Goal: Information Seeking & Learning: Find specific fact

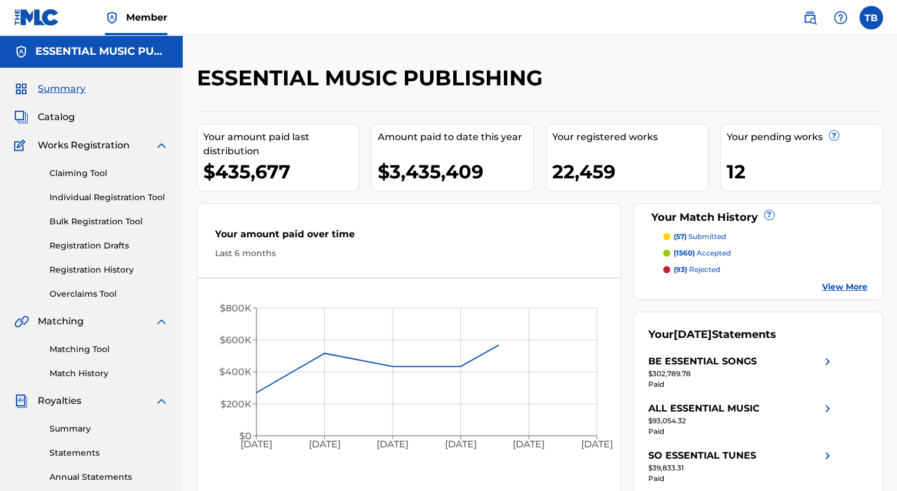
click at [54, 115] on span "Catalog" at bounding box center [56, 117] width 37 height 14
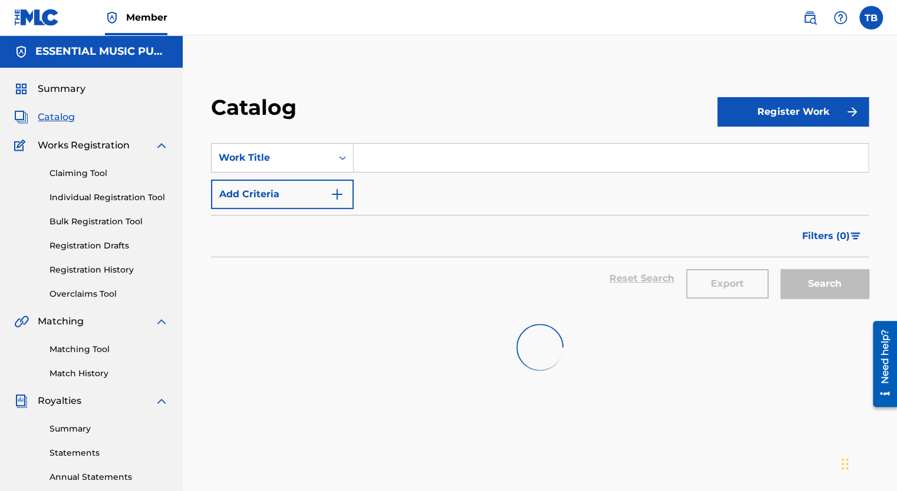
click at [419, 154] on input "Search Form" at bounding box center [610, 158] width 514 height 28
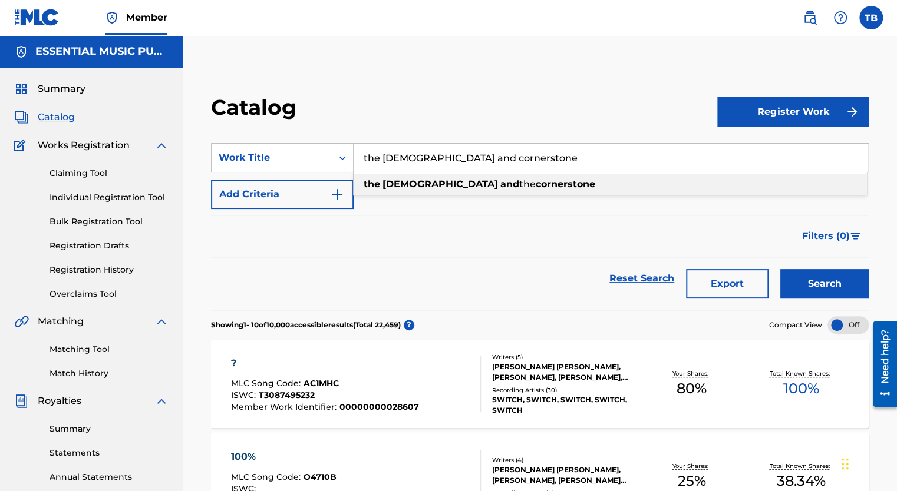
type input "the [DEMOGRAPHIC_DATA] and cornerstone"
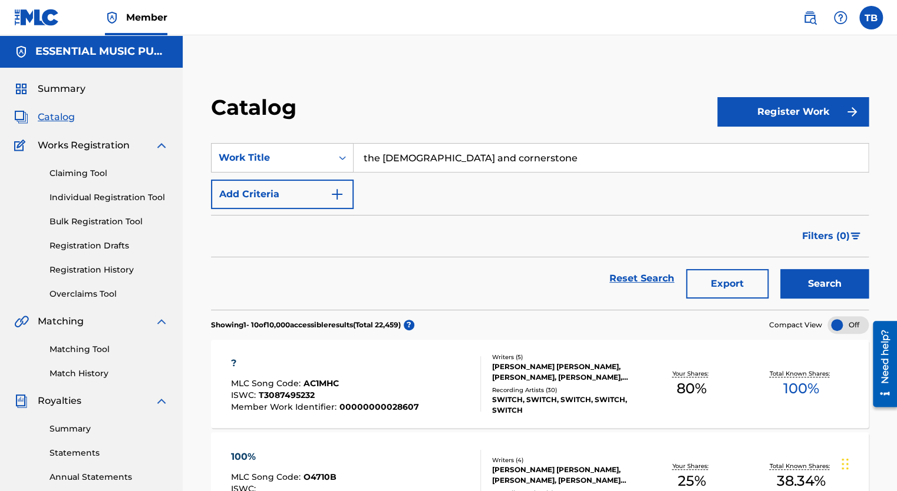
click at [233, 190] on button "Add Criteria" at bounding box center [282, 194] width 143 height 29
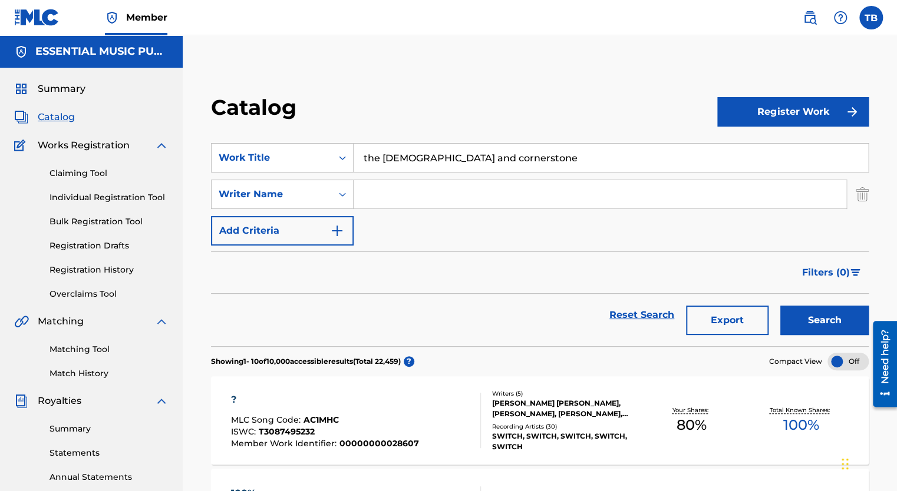
click at [401, 201] on input "Search Form" at bounding box center [599, 194] width 493 height 28
click at [780, 306] on button "Search" at bounding box center [824, 320] width 88 height 29
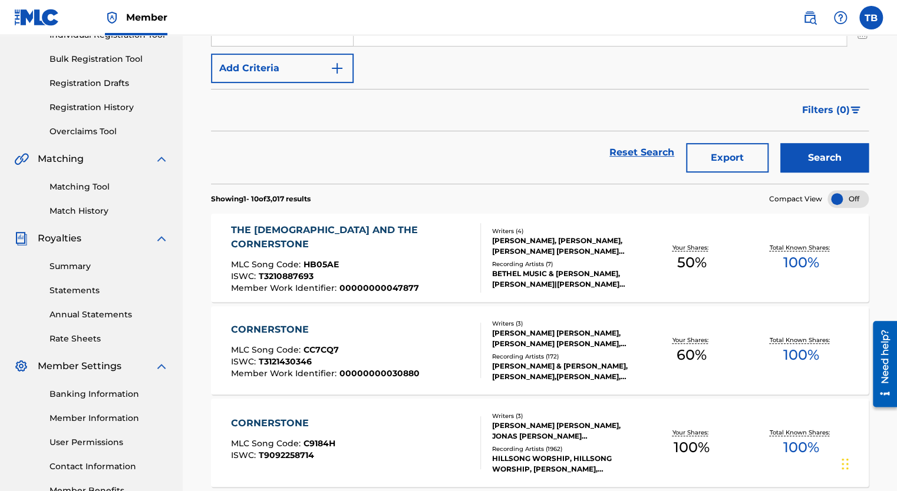
scroll to position [177, 0]
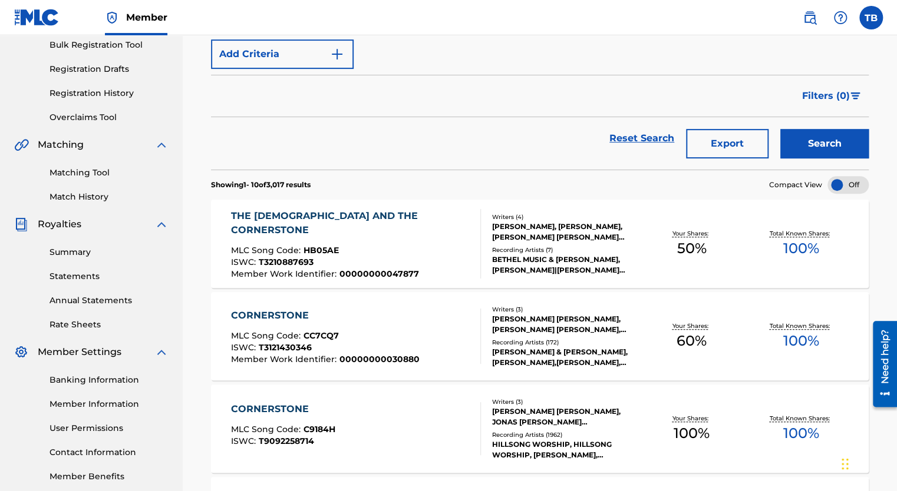
click at [302, 217] on div "THE [DEMOGRAPHIC_DATA] AND THE CORNERSTONE" at bounding box center [350, 223] width 240 height 28
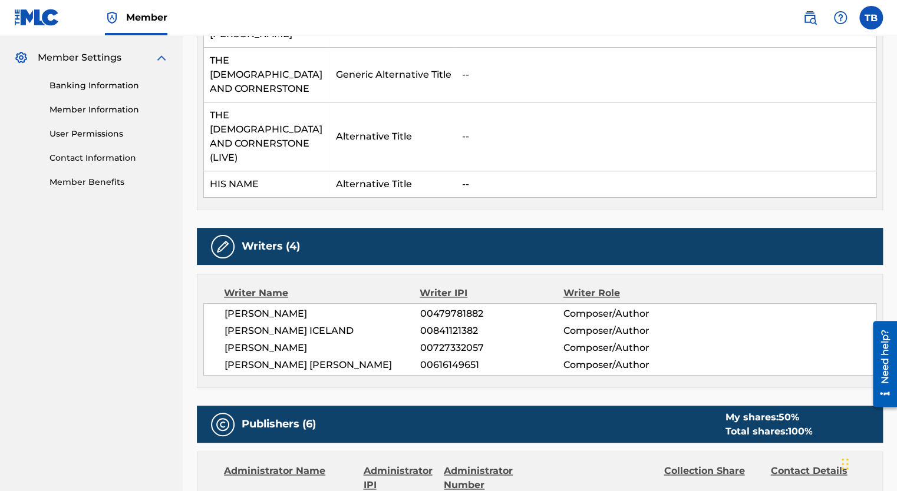
scroll to position [177, 0]
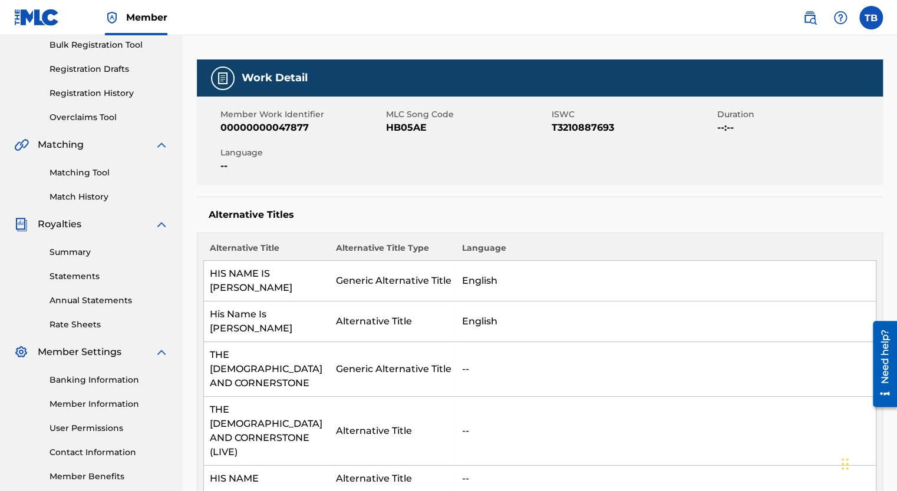
click at [91, 173] on link "Matching Tool" at bounding box center [108, 173] width 119 height 12
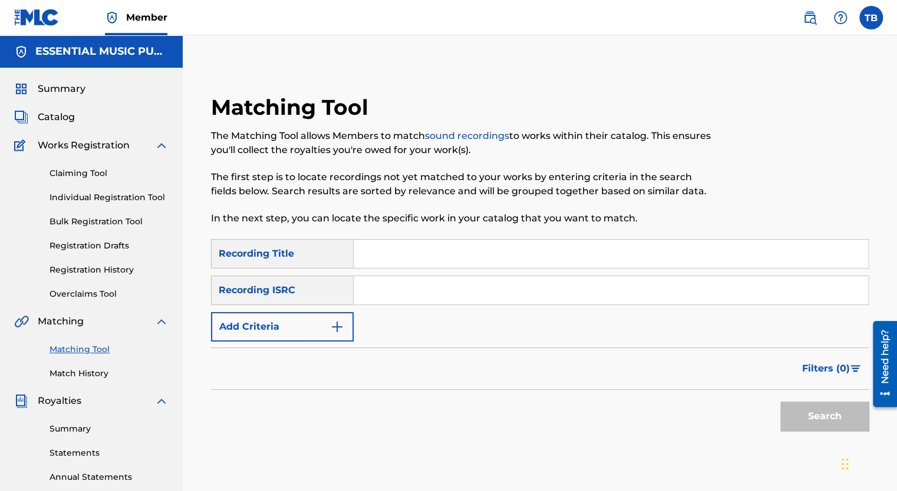
click at [421, 256] on input "Search Form" at bounding box center [610, 254] width 514 height 28
click at [382, 250] on input "Search Form" at bounding box center [610, 254] width 514 height 28
type input "what a miracle"
click at [296, 293] on div "Recording ISRC" at bounding box center [282, 290] width 143 height 29
click at [276, 328] on button "Add Criteria" at bounding box center [282, 326] width 143 height 29
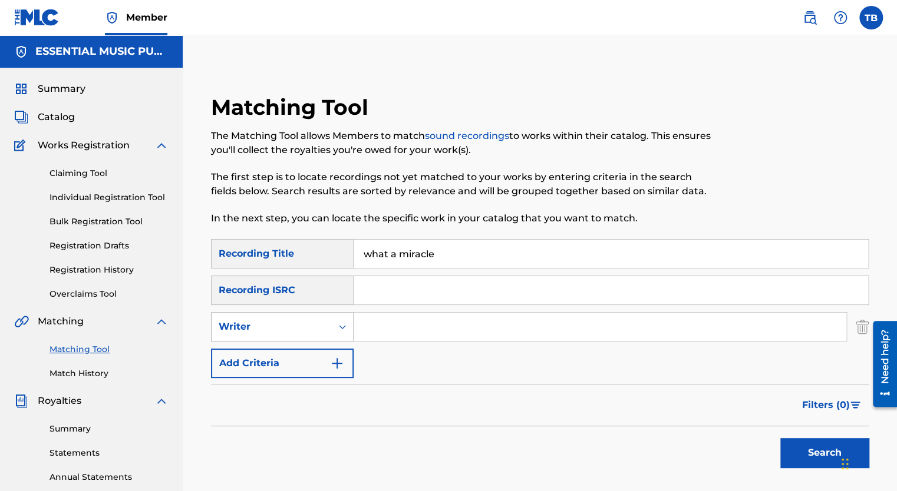
click at [300, 331] on div "Writer" at bounding box center [272, 327] width 106 height 14
click at [290, 355] on div "Recording Artist" at bounding box center [281, 356] width 141 height 29
click at [372, 318] on input "Search Form" at bounding box center [599, 327] width 493 height 28
type input "the lofi [DEMOGRAPHIC_DATA]"
click at [793, 450] on button "Search" at bounding box center [824, 452] width 88 height 29
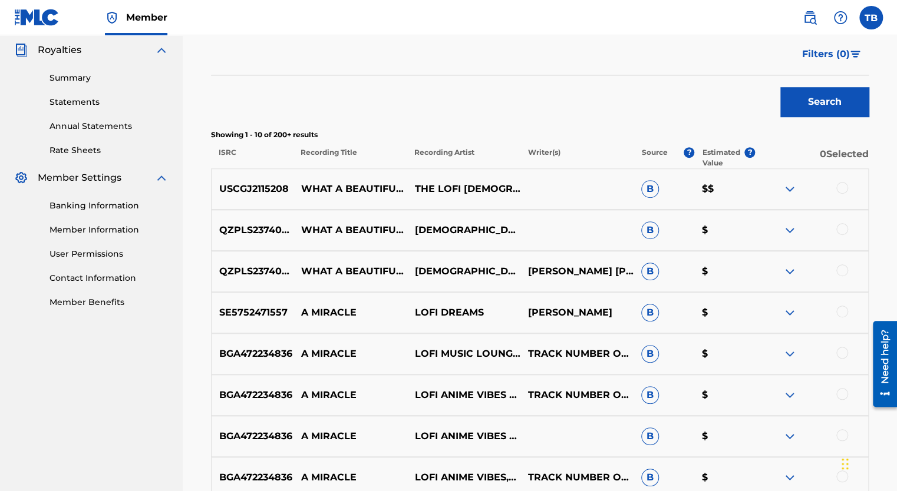
scroll to position [349, 0]
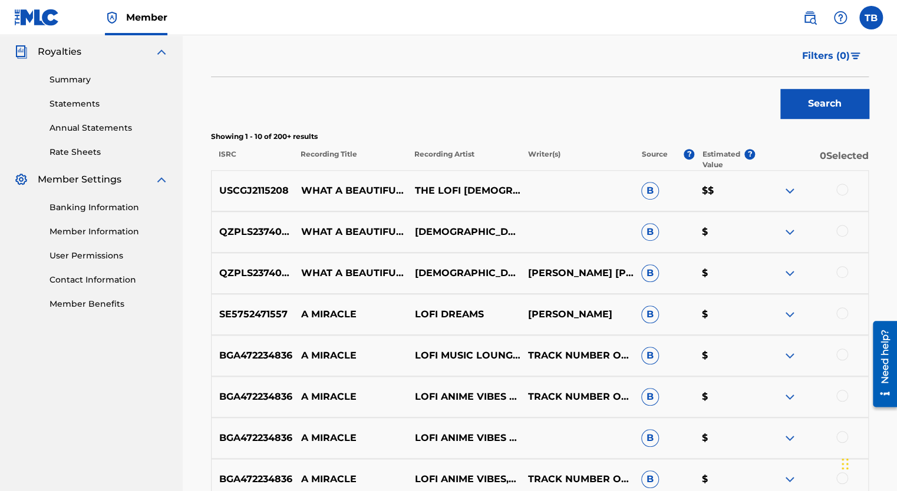
click at [788, 270] on img at bounding box center [789, 273] width 14 height 14
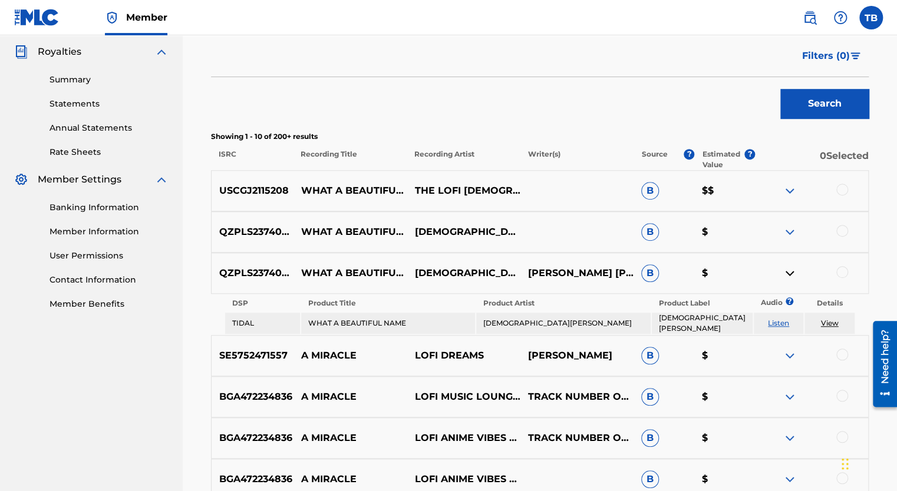
click at [790, 228] on img at bounding box center [789, 232] width 14 height 14
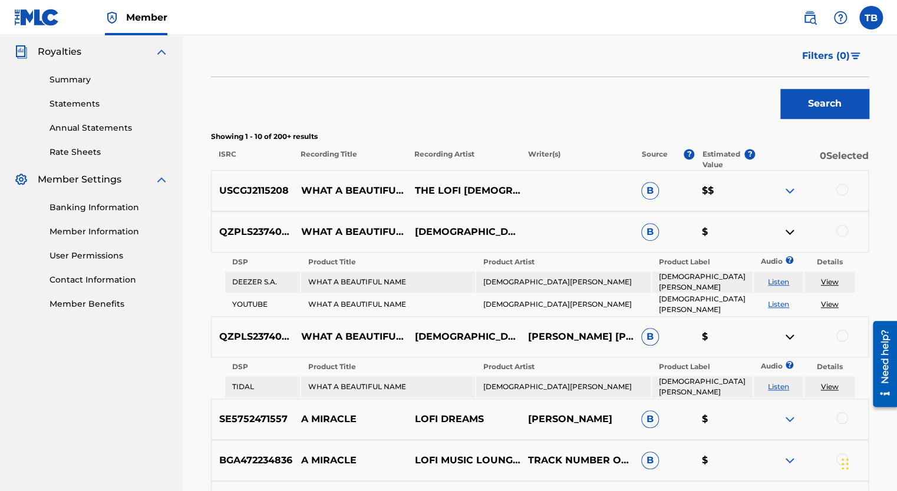
click at [786, 190] on img at bounding box center [789, 191] width 14 height 14
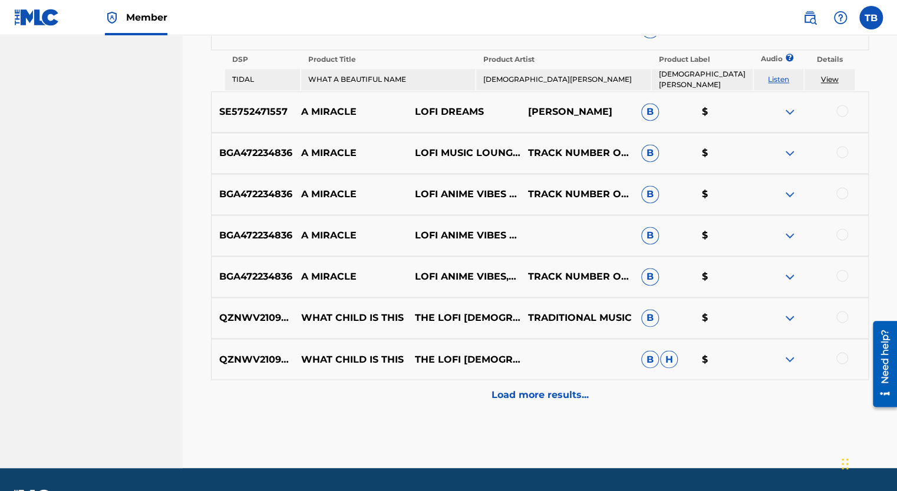
scroll to position [785, 0]
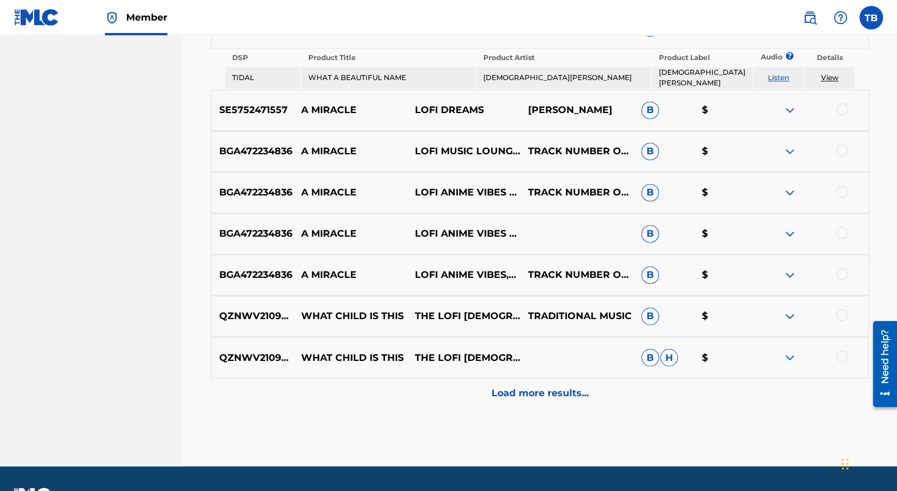
click at [546, 386] on p "Load more results..." at bounding box center [539, 393] width 97 height 14
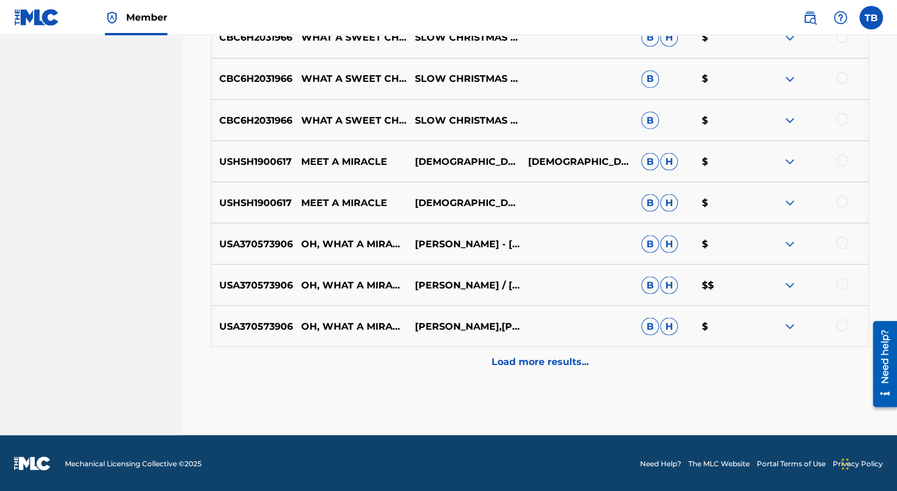
click at [554, 362] on p "Load more results..." at bounding box center [539, 362] width 97 height 14
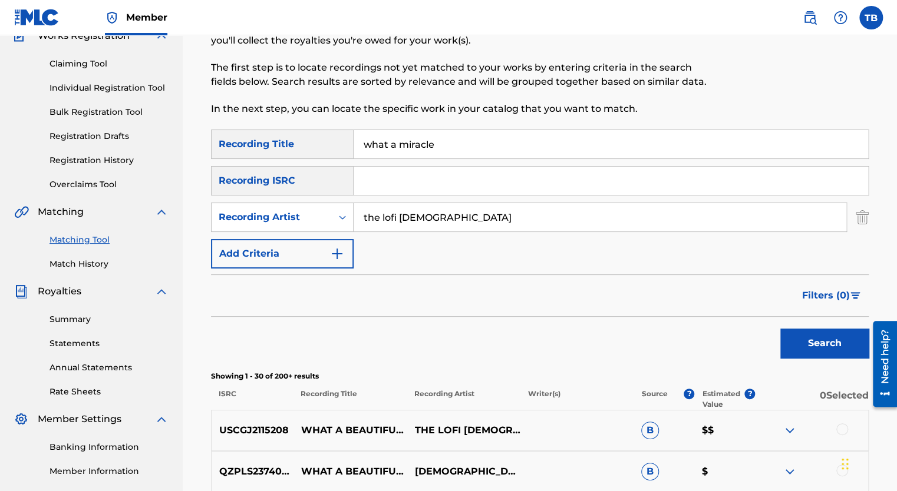
scroll to position [0, 0]
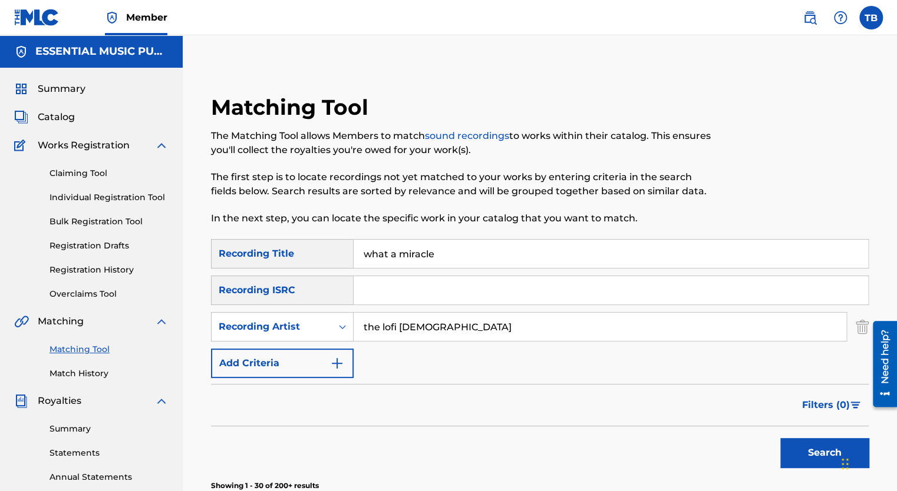
drag, startPoint x: 454, startPoint y: 256, endPoint x: 313, endPoint y: 249, distance: 141.0
click at [313, 249] on div "SearchWithCriteriac95d863f-bfd5-4399-8512-250d59e1419d Recording Title what a m…" at bounding box center [539, 253] width 657 height 29
paste input "The [DEMOGRAPHIC_DATA] And Cornerston"
type input "The [DEMOGRAPHIC_DATA] And Cornerstone"
click at [829, 451] on button "Search" at bounding box center [824, 452] width 88 height 29
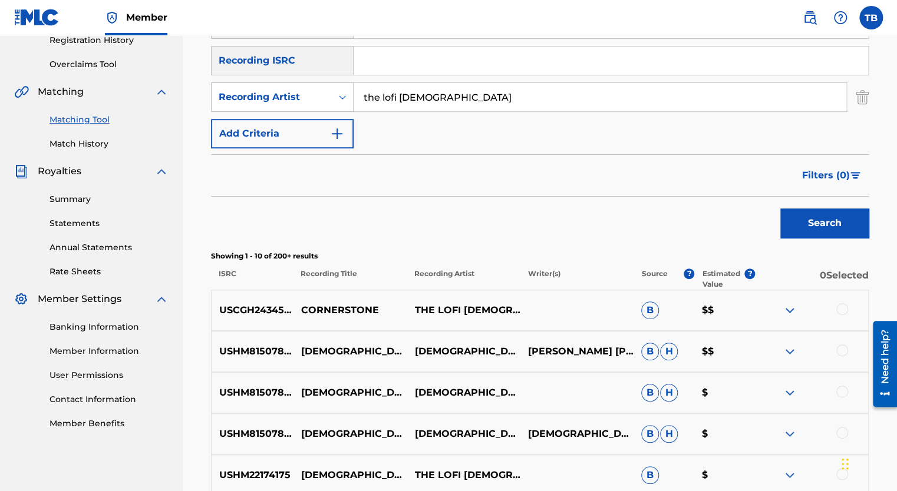
scroll to position [236, 0]
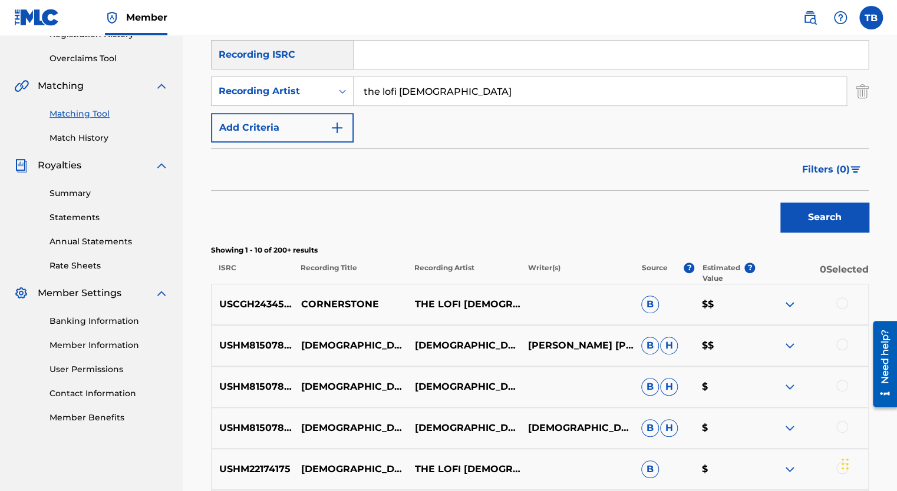
click at [792, 300] on img at bounding box center [789, 305] width 14 height 14
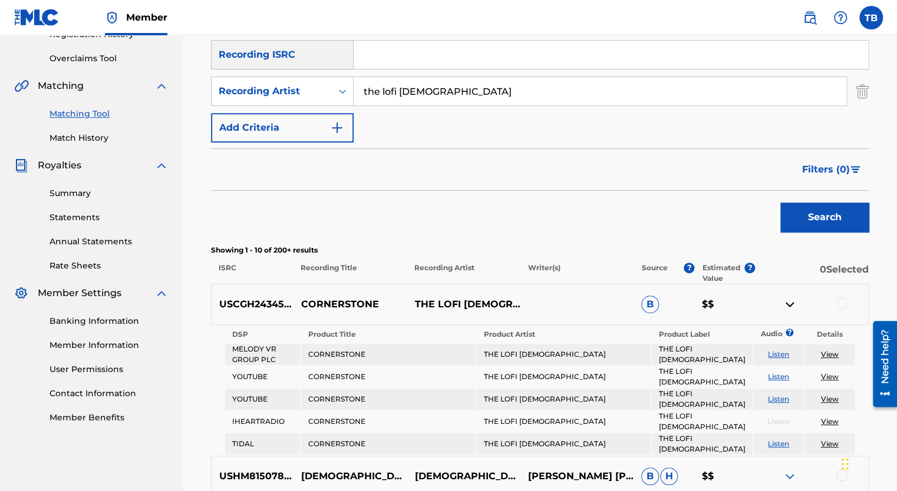
click at [821, 355] on link "View" at bounding box center [829, 354] width 18 height 9
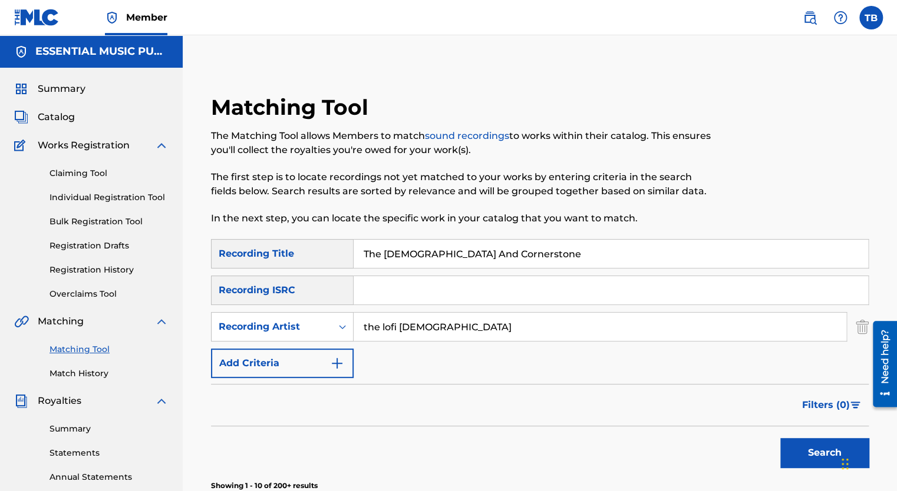
drag, startPoint x: 528, startPoint y: 264, endPoint x: 280, endPoint y: 256, distance: 248.1
click at [280, 256] on div "SearchWithCriteriac95d863f-bfd5-4399-8512-250d59e1419d Recording Title The [PER…" at bounding box center [539, 253] width 657 height 29
click at [820, 456] on button "Search" at bounding box center [824, 452] width 88 height 29
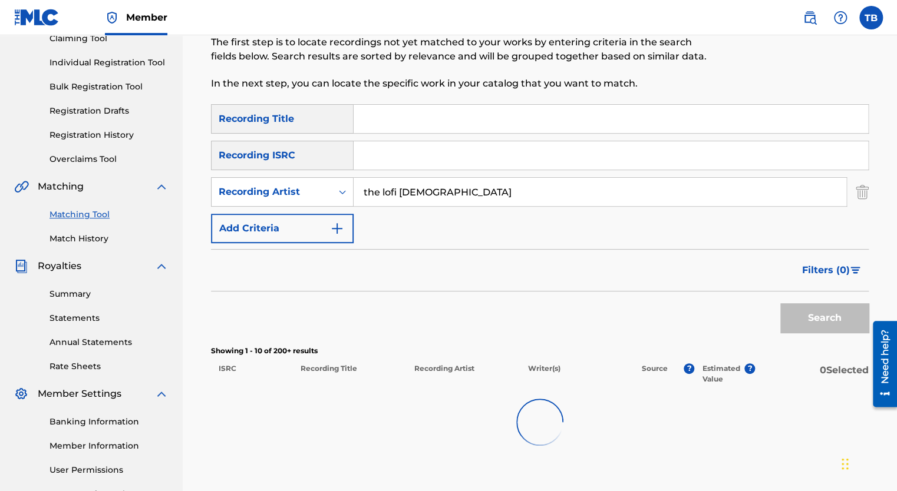
scroll to position [236, 0]
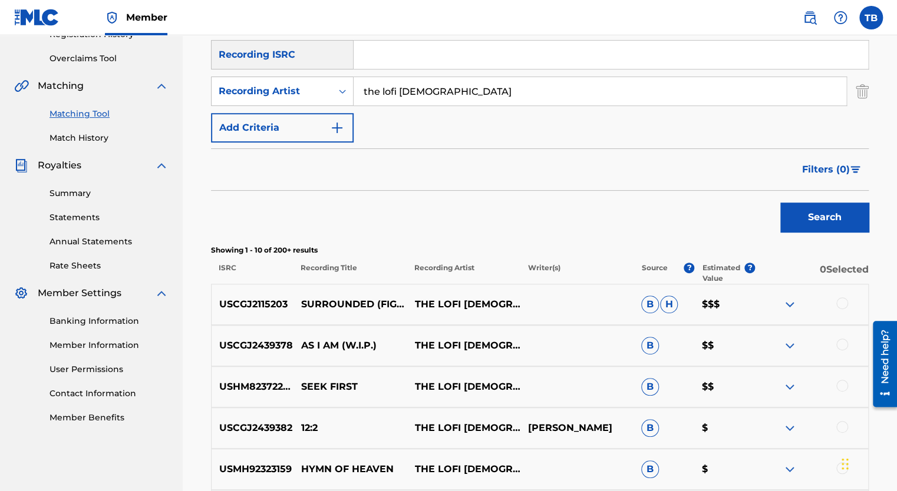
click at [790, 305] on img at bounding box center [789, 305] width 14 height 14
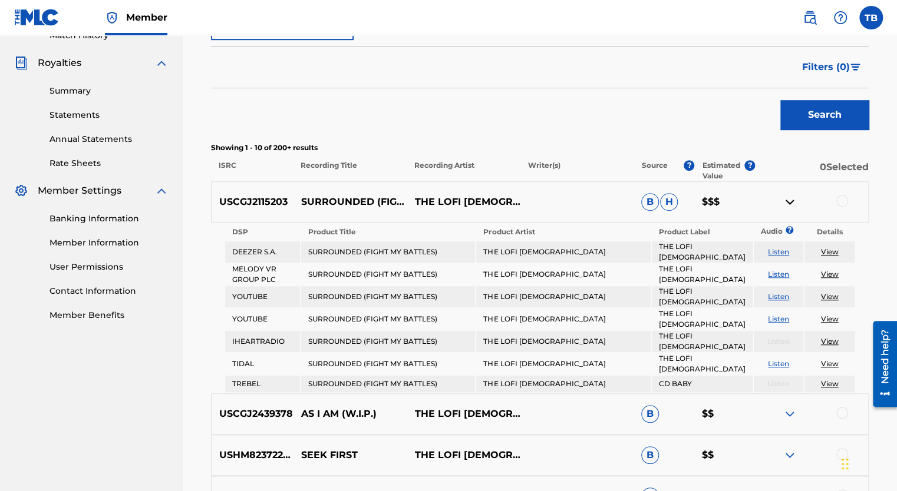
scroll to position [353, 0]
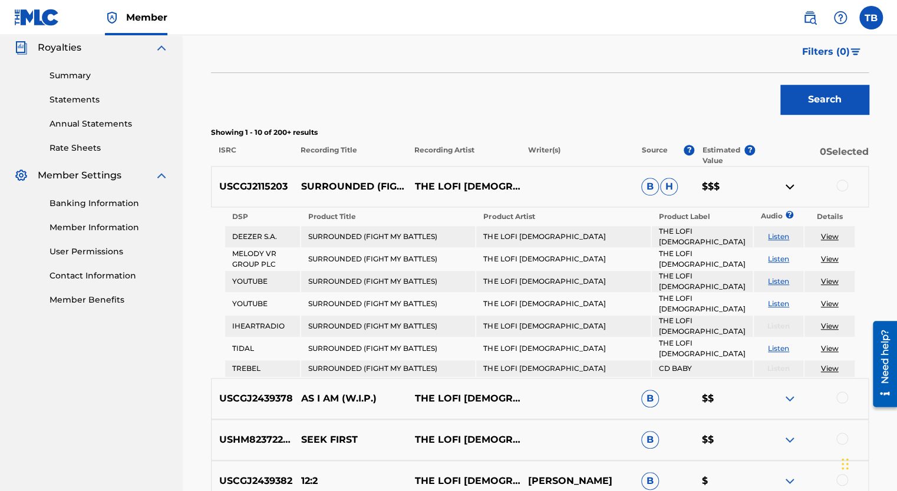
click at [831, 234] on link "View" at bounding box center [829, 236] width 18 height 9
click at [831, 232] on link "View" at bounding box center [829, 236] width 18 height 9
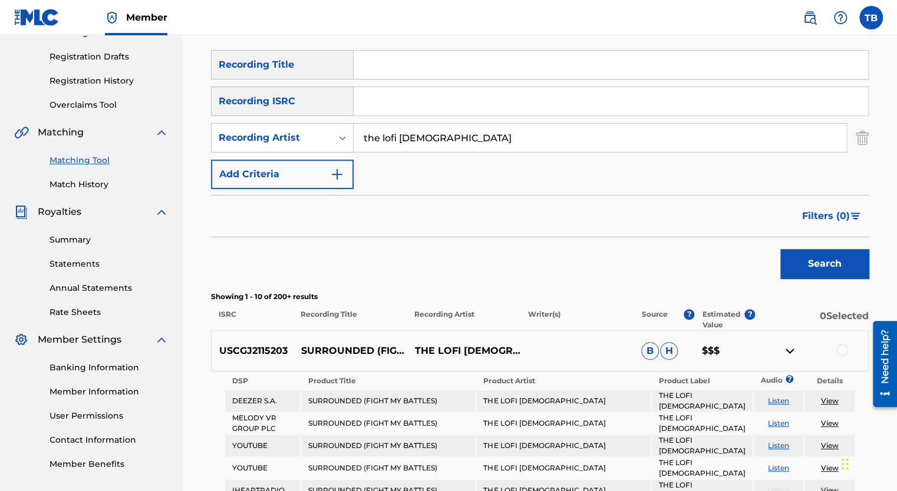
scroll to position [0, 0]
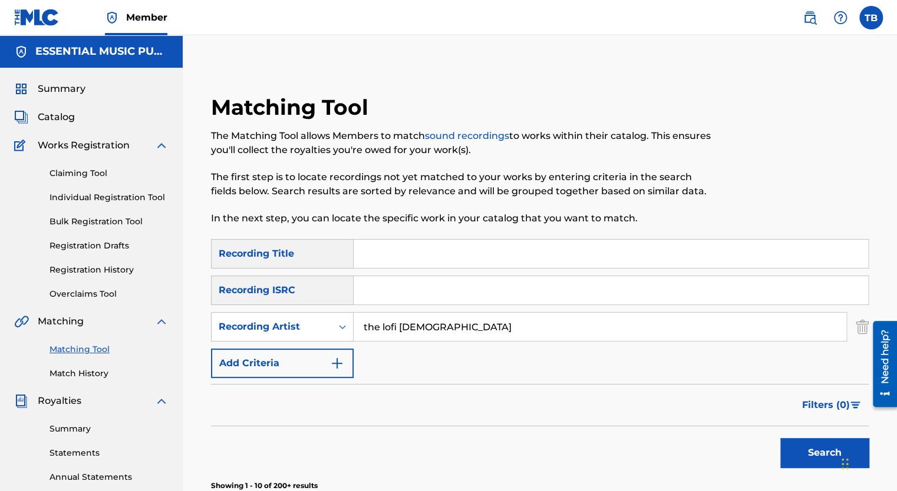
click at [408, 258] on input "Search Form" at bounding box center [610, 254] width 514 height 28
paste input "[DEMOGRAPHIC_DATA] And Cornerstone"
click at [821, 450] on button "Search" at bounding box center [824, 452] width 88 height 29
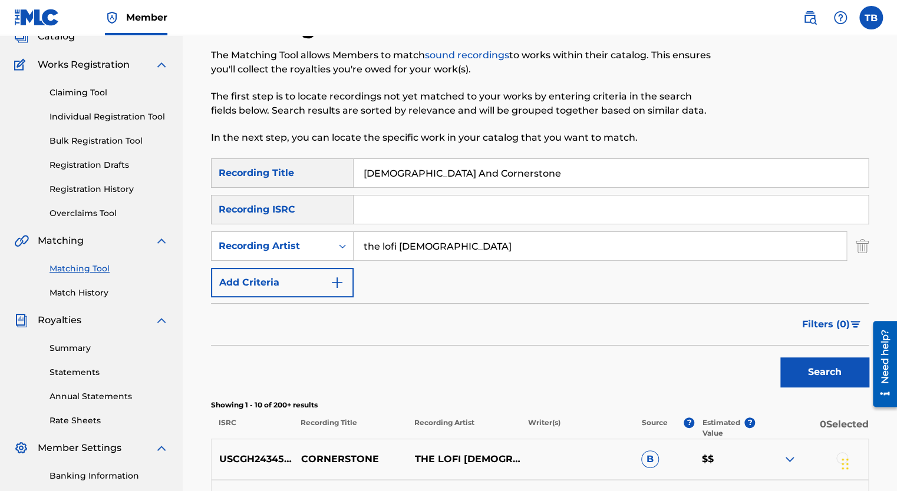
scroll to position [59, 0]
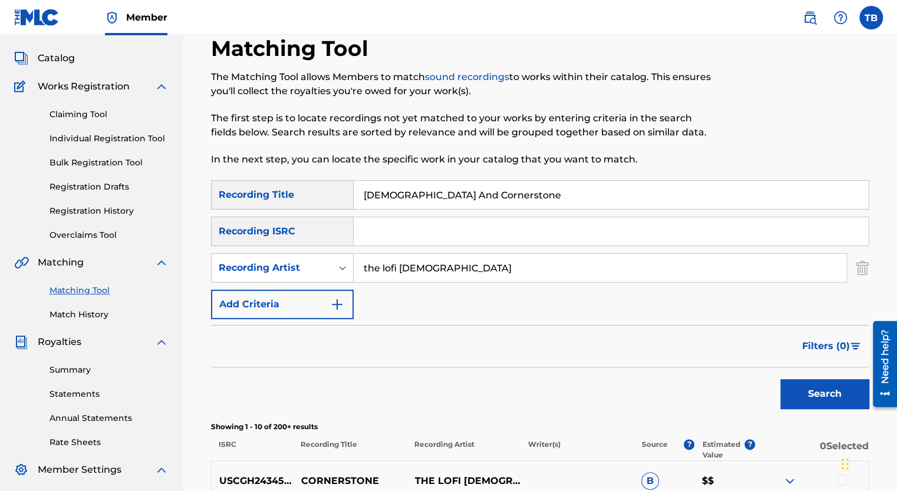
click at [828, 391] on button "Search" at bounding box center [824, 393] width 88 height 29
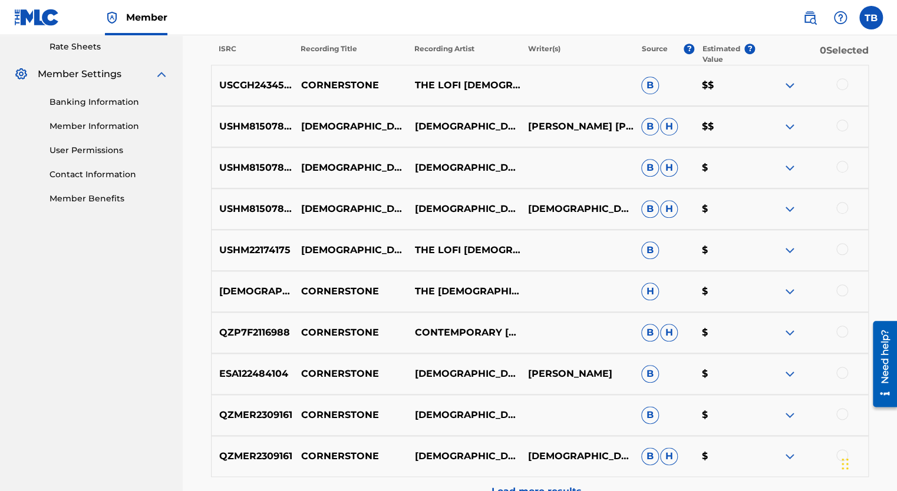
scroll to position [585, 0]
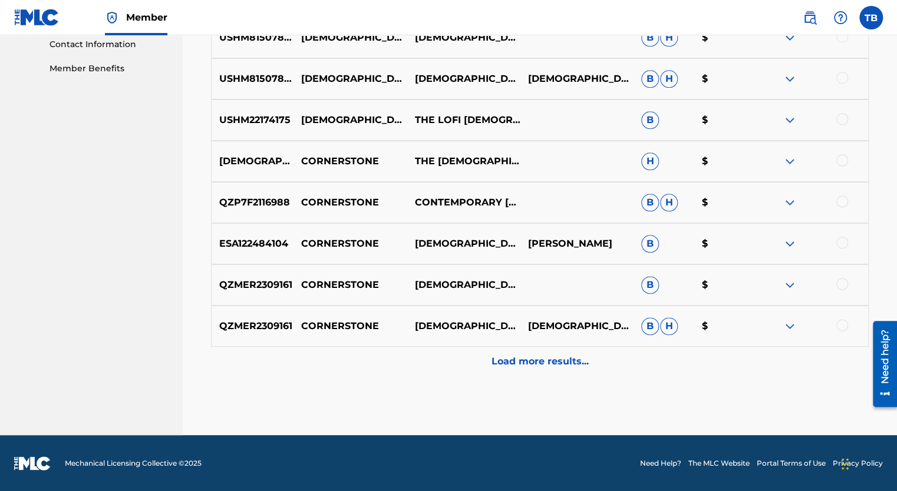
click at [555, 355] on p "Load more results..." at bounding box center [539, 362] width 97 height 14
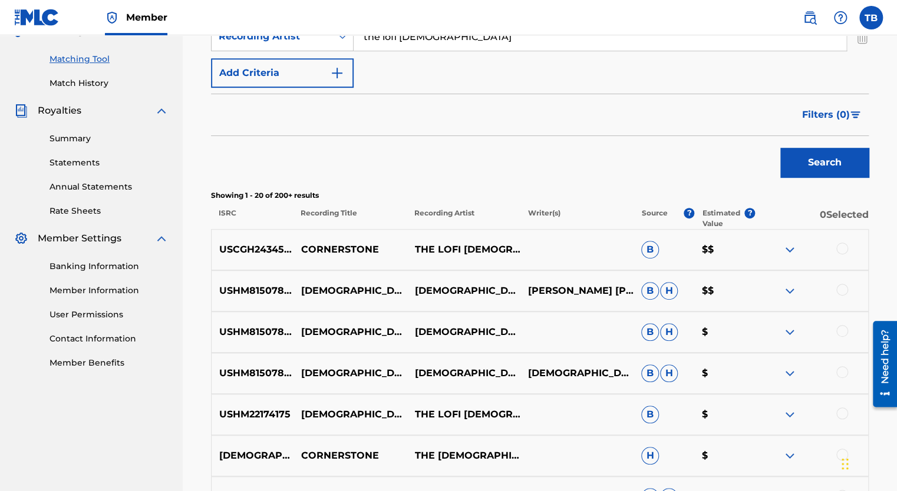
scroll to position [0, 0]
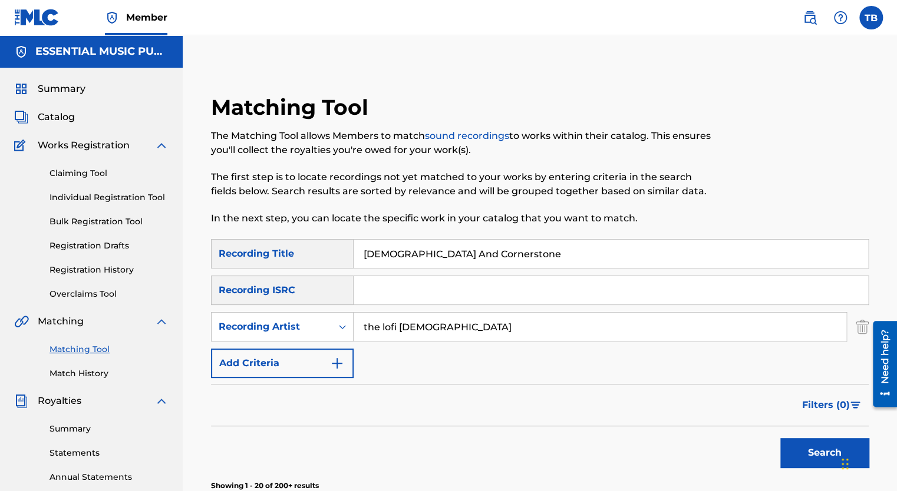
drag, startPoint x: 481, startPoint y: 253, endPoint x: 349, endPoint y: 257, distance: 132.0
click at [349, 257] on div "SearchWithCriteriac95d863f-bfd5-4399-8512-250d59e1419d Recording Title [PERSON_…" at bounding box center [539, 253] width 657 height 29
type input "what a miracle"
click at [780, 438] on button "Search" at bounding box center [824, 452] width 88 height 29
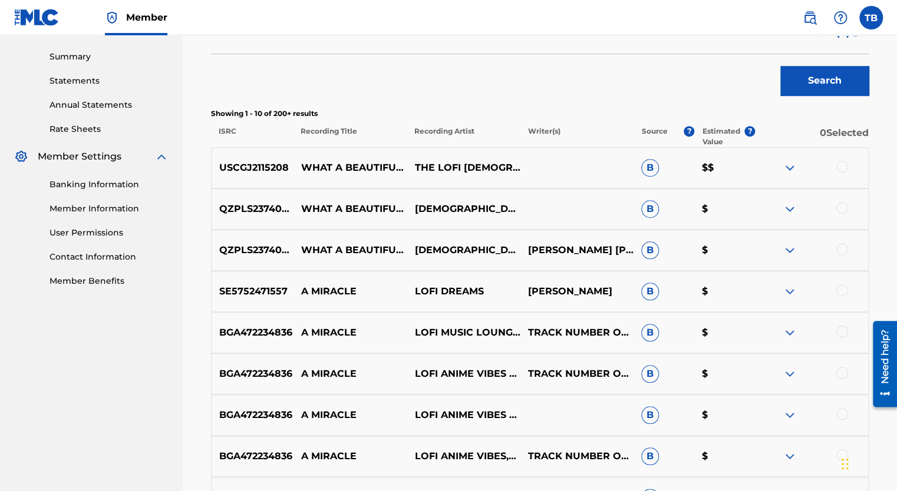
scroll to position [471, 0]
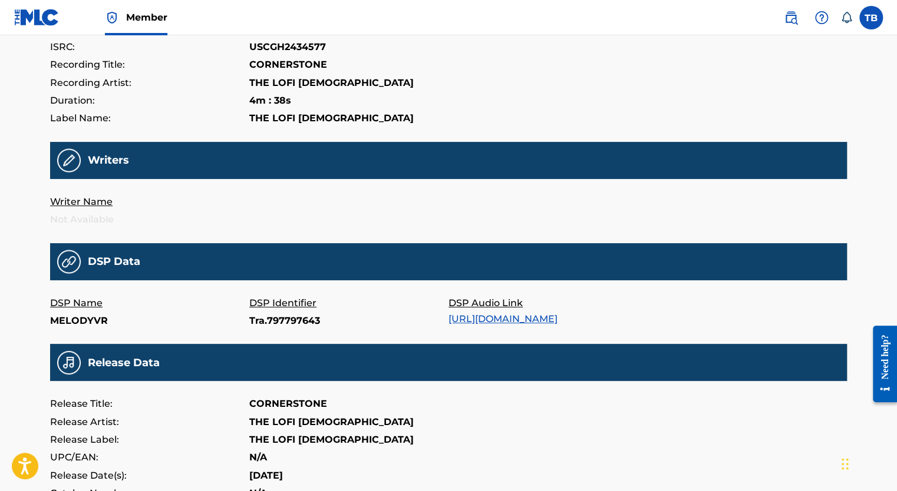
scroll to position [118, 0]
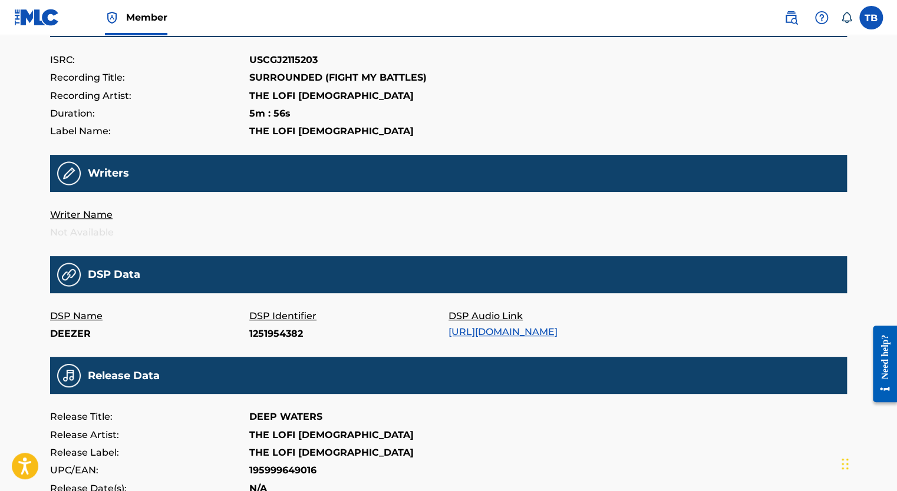
scroll to position [118, 0]
